Goal: Task Accomplishment & Management: Use online tool/utility

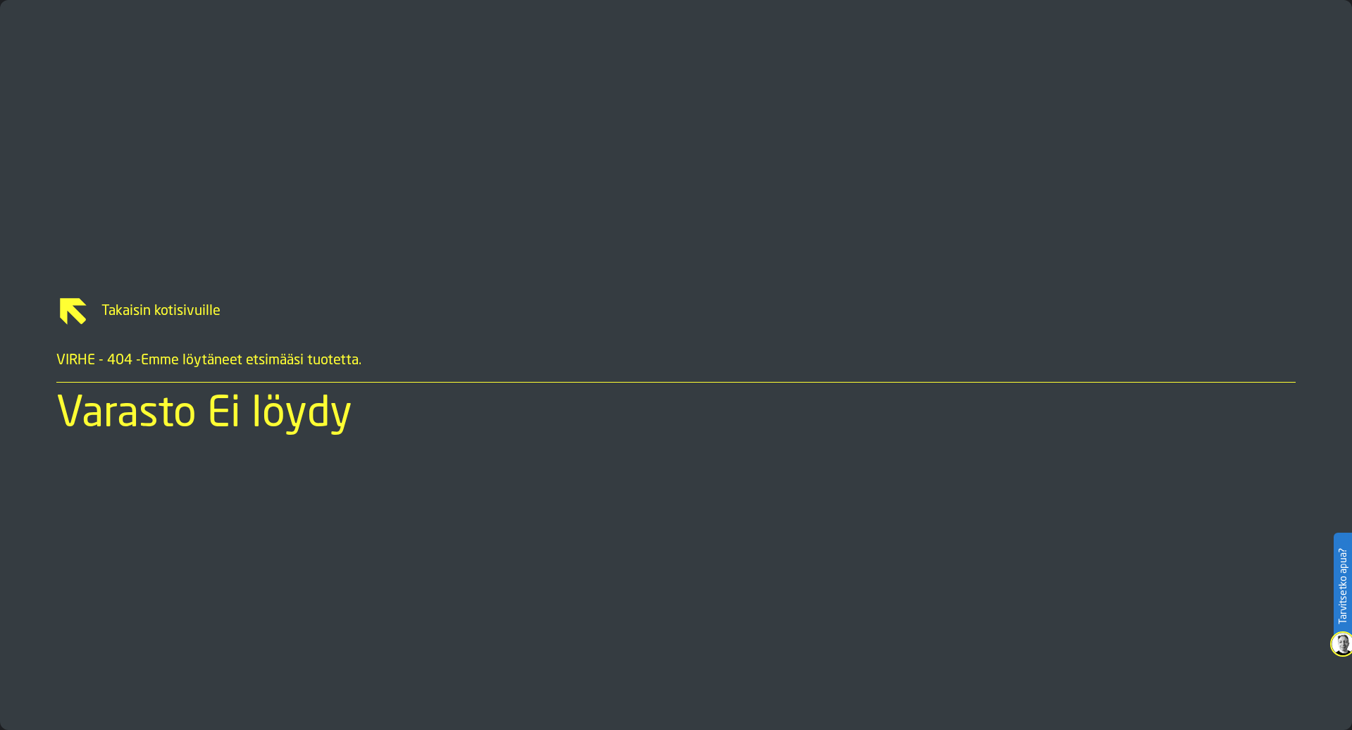
click at [78, 313] on icon "link-to-/" at bounding box center [73, 311] width 27 height 27
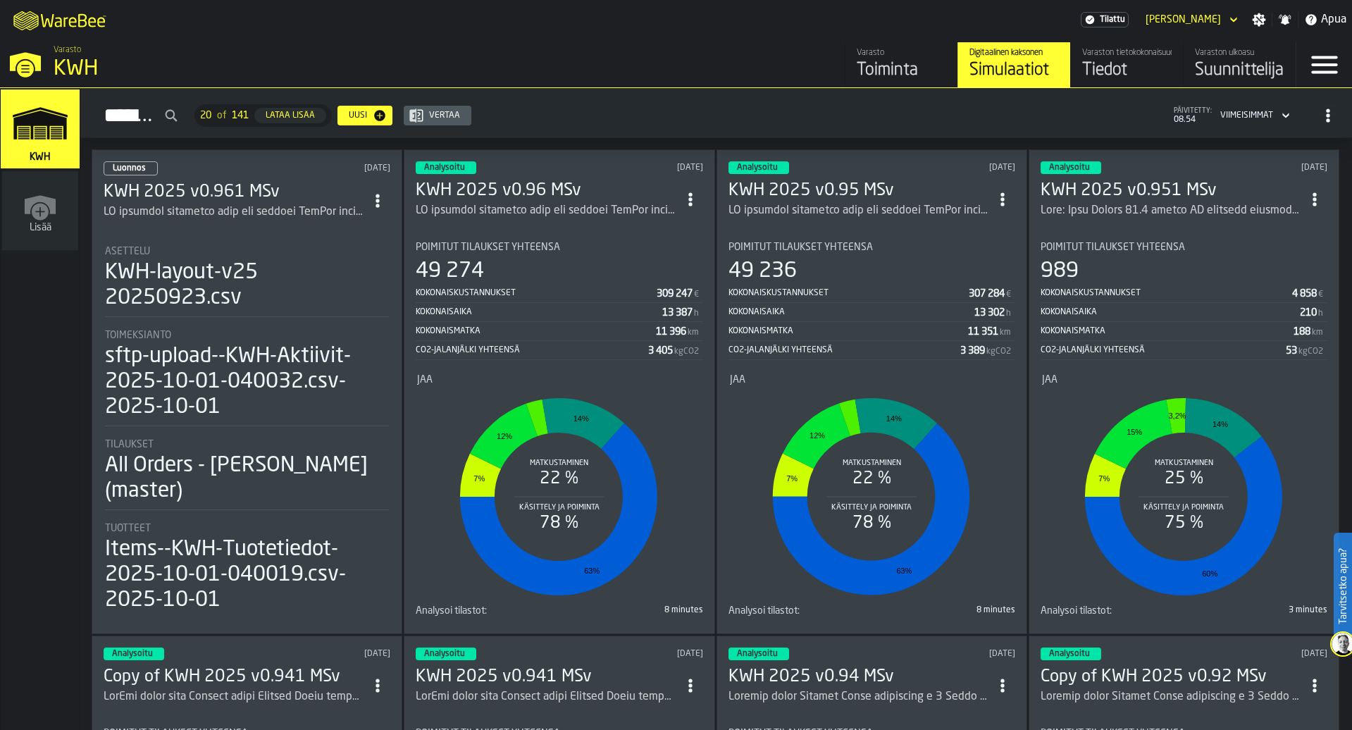
click at [191, 286] on div "KWH-layout-v25 20250923.csv" at bounding box center [247, 285] width 284 height 51
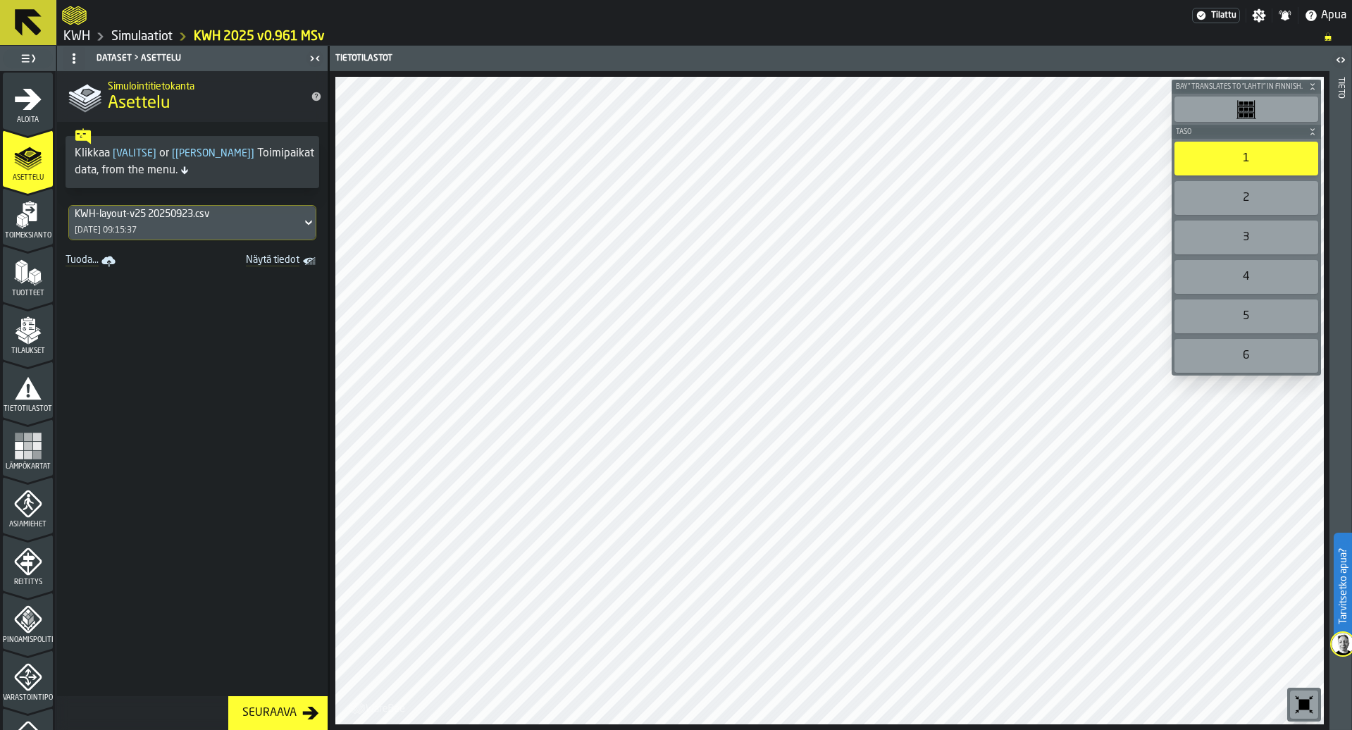
click at [1243, 204] on div "2" at bounding box center [1246, 198] width 144 height 34
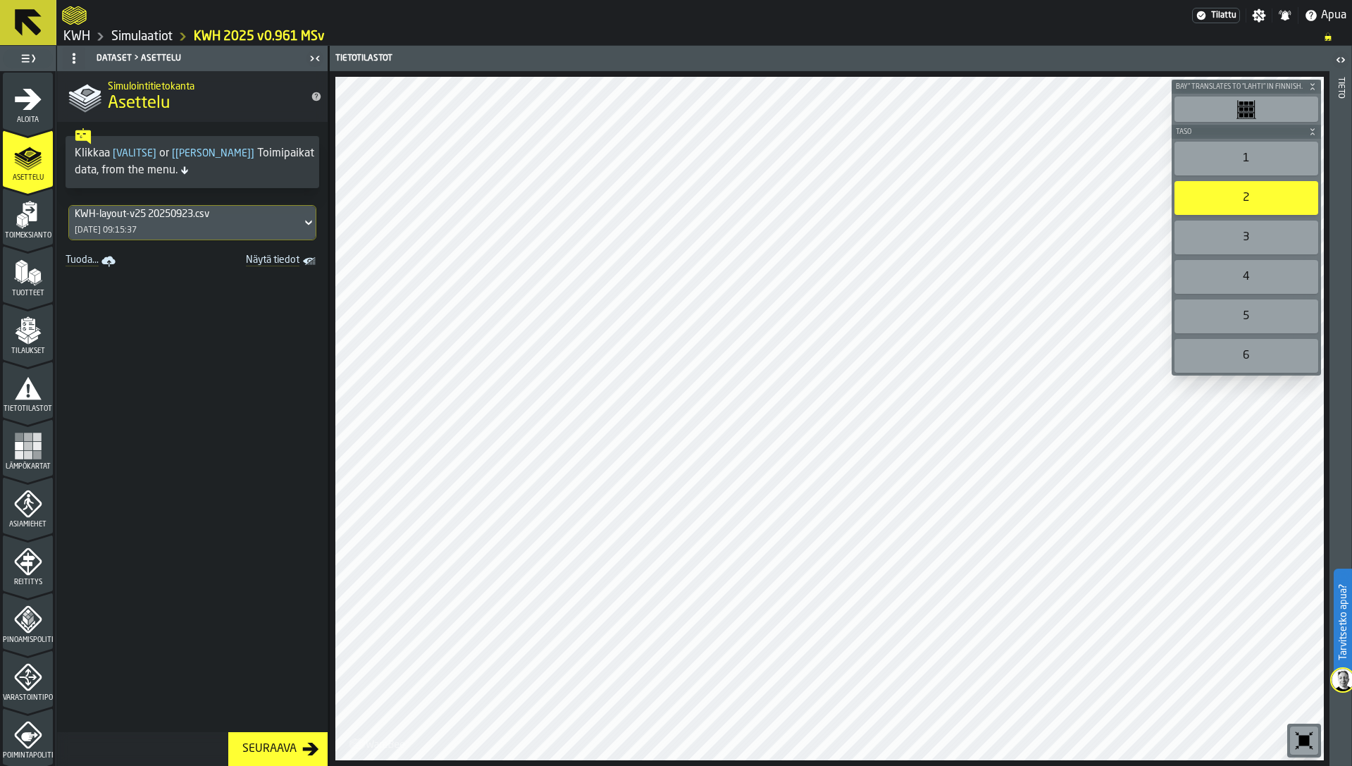
click at [94, 263] on link "Tuoda..." at bounding box center [92, 261] width 64 height 20
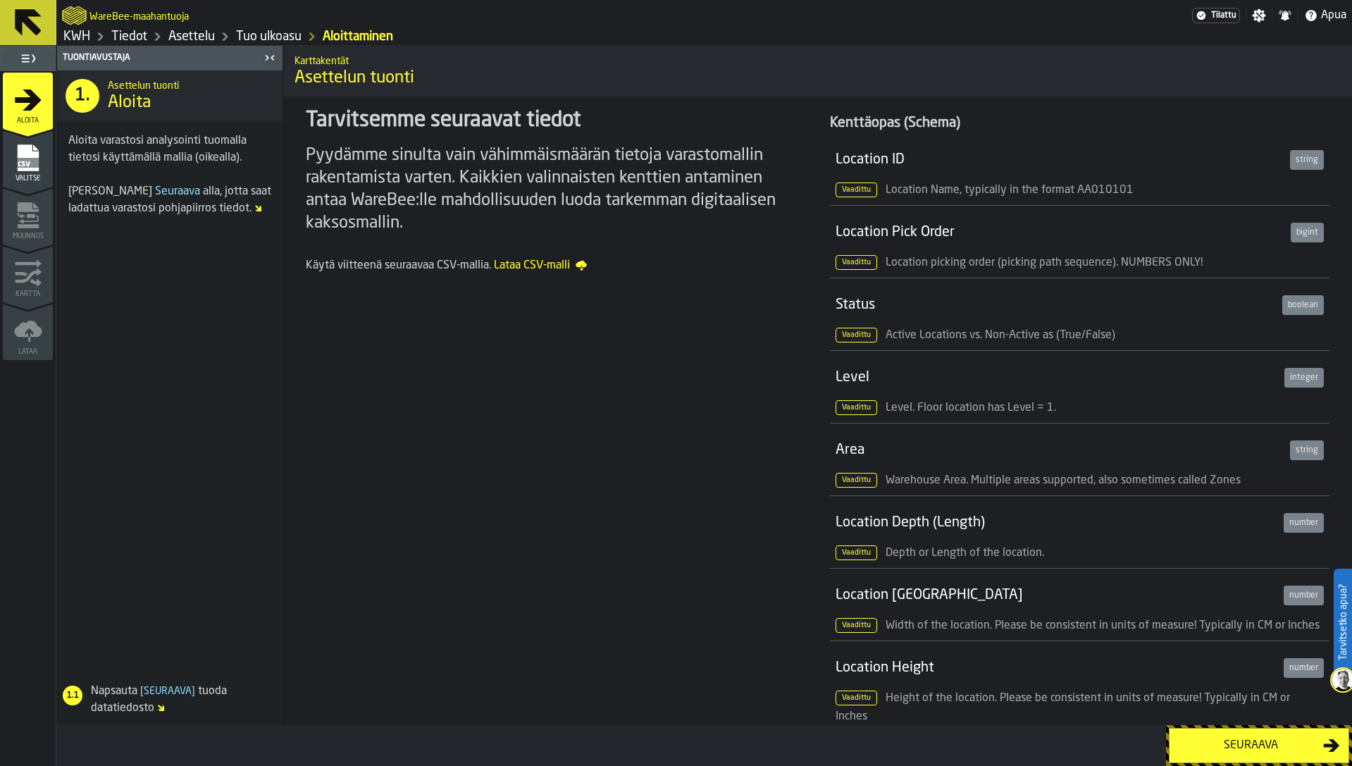
click at [194, 37] on link "Asettelu" at bounding box center [191, 36] width 46 height 15
